Goal: Task Accomplishment & Management: Use online tool/utility

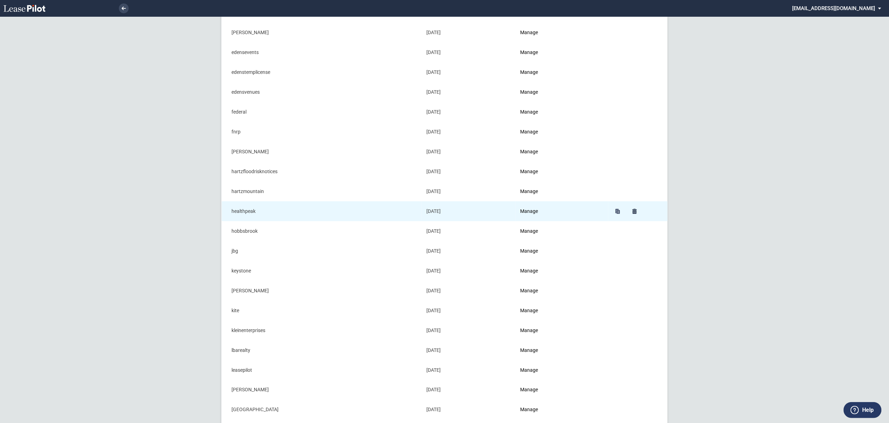
scroll to position [279, 0]
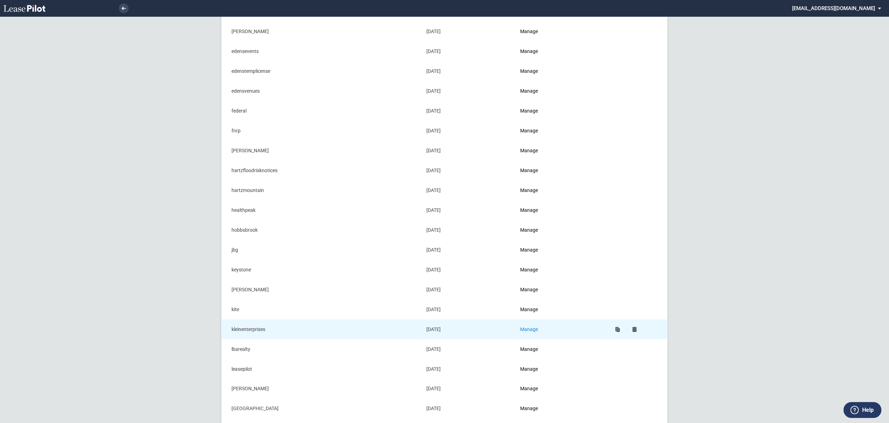
click at [537, 330] on link "Manage" at bounding box center [529, 330] width 18 height 6
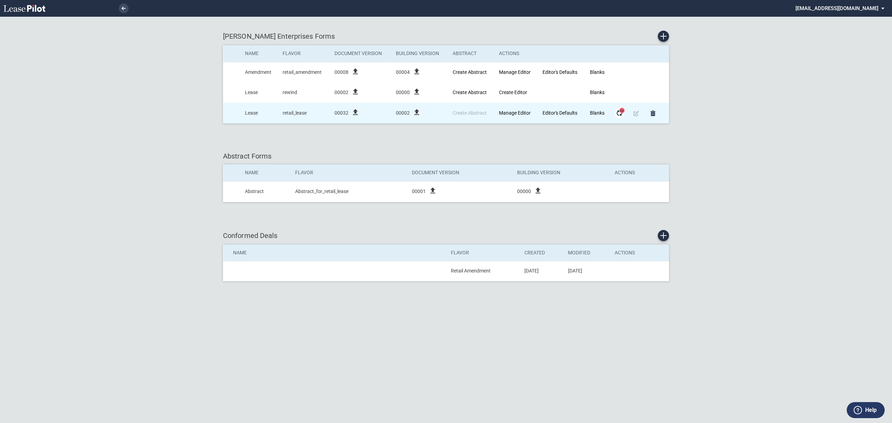
click at [616, 116] on md-icon "Form Updates" at bounding box center [619, 113] width 8 height 8
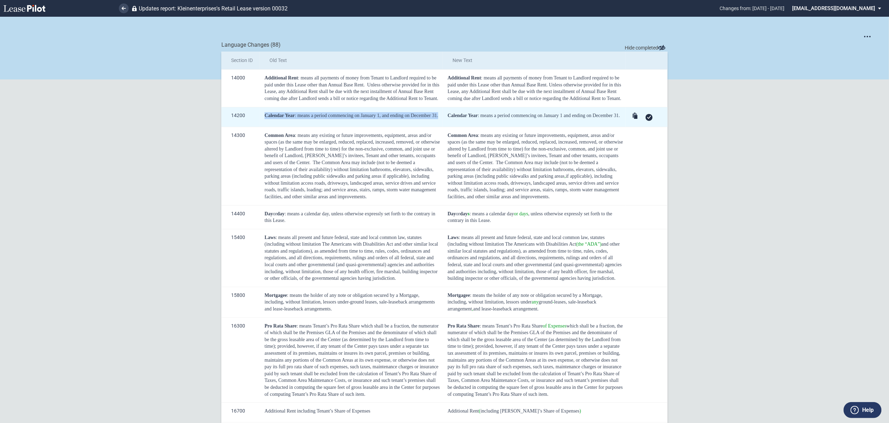
drag, startPoint x: 432, startPoint y: 119, endPoint x: 260, endPoint y: 127, distance: 172.7
click at [260, 127] on td "Calendar Year : means a period commencing on January 1, and ending on December …" at bounding box center [351, 117] width 183 height 20
copy div "Calendar Year : means a period commencing on January 1, and ending on December …"
drag, startPoint x: 621, startPoint y: 116, endPoint x: 439, endPoint y: 121, distance: 182.0
click at [439, 121] on tr "14200 Calendar Year : means a period commencing on January 1, and ending on Dec…" at bounding box center [444, 117] width 446 height 20
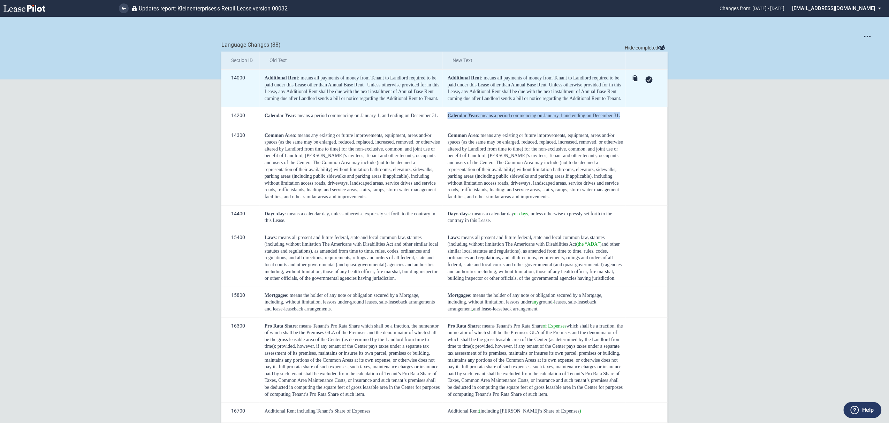
copy tr "Calendar Year : means a period commencing on January 1 and ending on December 3…"
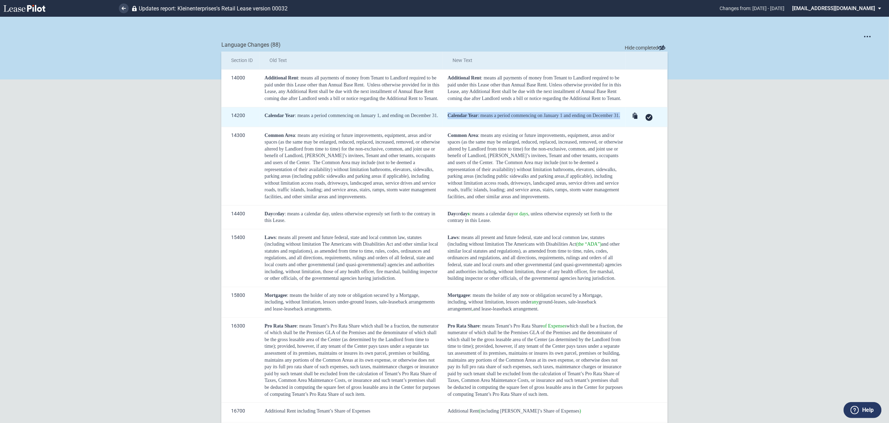
click at [453, 116] on span "Calendar Year" at bounding box center [463, 115] width 30 height 5
drag, startPoint x: 534, startPoint y: 116, endPoint x: 441, endPoint y: 117, distance: 93.4
click at [441, 117] on tr "14200 Calendar Year : means a period commencing on January 1, and ending on Dec…" at bounding box center [444, 117] width 446 height 20
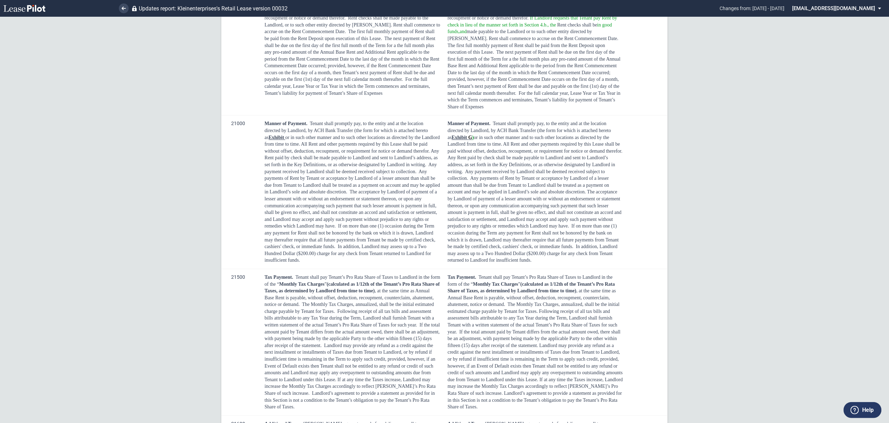
scroll to position [680, 0]
